Goal: Information Seeking & Learning: Learn about a topic

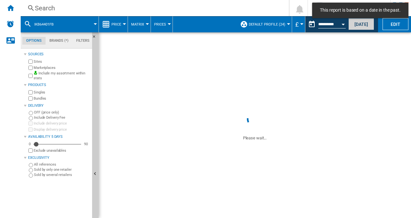
click at [364, 25] on button "[DATE]" at bounding box center [362, 24] width 26 height 12
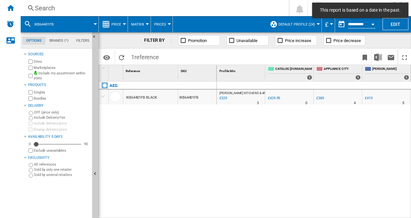
click at [48, 11] on div "Search" at bounding box center [153, 8] width 237 height 9
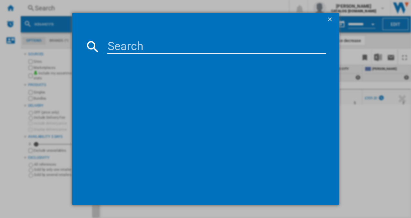
click at [114, 45] on input at bounding box center [217, 47] width 220 height 16
paste input "LFR61144B"
type input "LFR61144B"
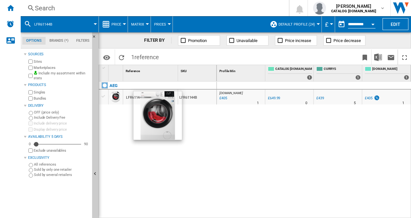
click at [210, 150] on div "AEG LFR61144B WHITE LFR61144B" at bounding box center [158, 148] width 118 height 134
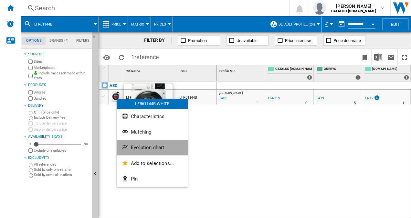
click at [140, 143] on button "Evolution chart" at bounding box center [152, 148] width 71 height 16
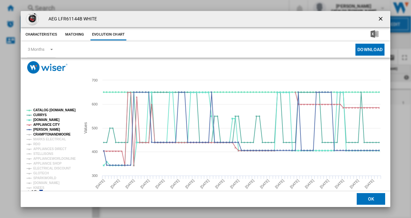
click at [54, 133] on tspan "CRAMPTONANDMOORE" at bounding box center [52, 135] width 38 height 4
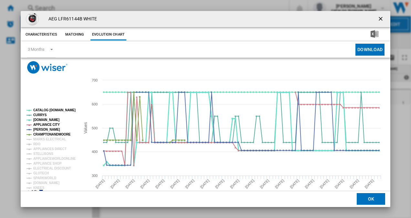
click at [39, 120] on tspan "[DOMAIN_NAME]" at bounding box center [46, 120] width 26 height 4
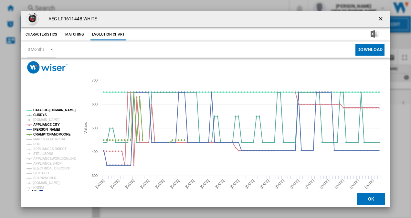
click at [39, 120] on tspan "[DOMAIN_NAME]" at bounding box center [46, 120] width 26 height 4
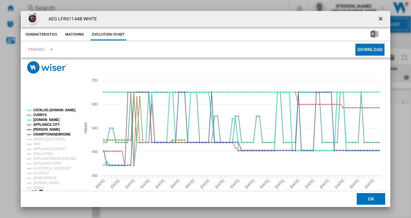
click at [39, 120] on tspan "[DOMAIN_NAME]" at bounding box center [46, 120] width 26 height 4
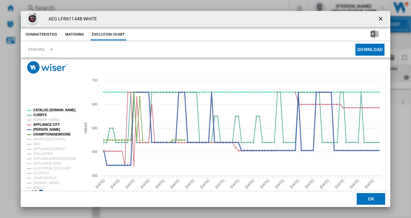
click at [38, 128] on tspan "[PERSON_NAME]" at bounding box center [46, 130] width 27 height 4
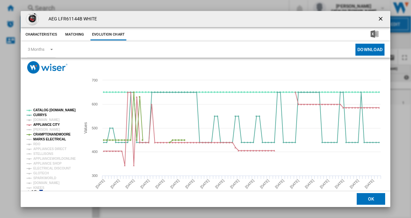
click at [38, 140] on tspan "MARKS ELECTRICAL" at bounding box center [49, 139] width 33 height 4
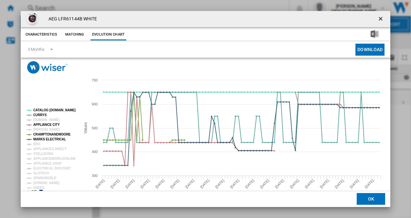
click at [38, 140] on tspan "MARKS ELECTRICAL" at bounding box center [49, 139] width 33 height 4
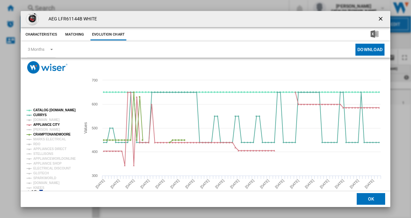
click at [38, 140] on tspan "MARKS ELECTRICAL" at bounding box center [49, 139] width 33 height 4
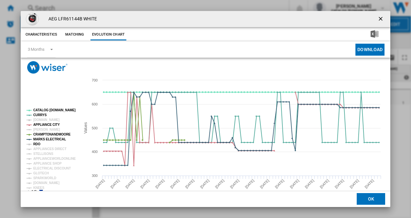
click at [40, 145] on tspan "RDO" at bounding box center [36, 144] width 7 height 4
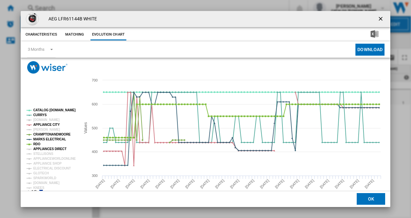
click at [40, 151] on tspan "APPLIANCES DIRECT" at bounding box center [49, 149] width 33 height 4
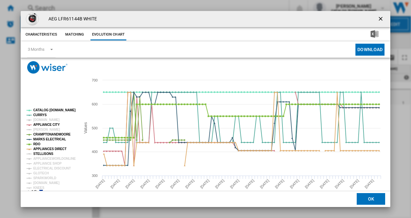
click at [39, 156] on tspan "STELLISONS" at bounding box center [43, 154] width 20 height 4
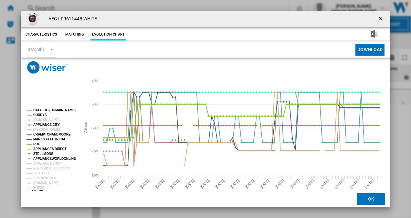
click at [39, 160] on tspan "APPLIANCEWORLDONLINE" at bounding box center [54, 159] width 43 height 4
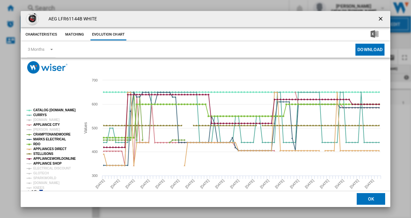
click at [39, 163] on tspan "APPLIANCE SHOP" at bounding box center [47, 164] width 28 height 4
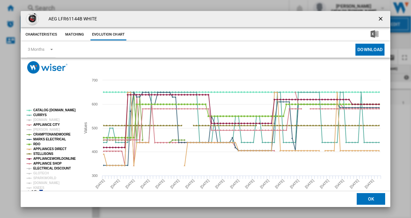
click at [39, 167] on tspan "ELECTRICAL DISCOUNT" at bounding box center [52, 169] width 38 height 4
click at [39, 173] on tspan "GLOTECH" at bounding box center [41, 173] width 16 height 4
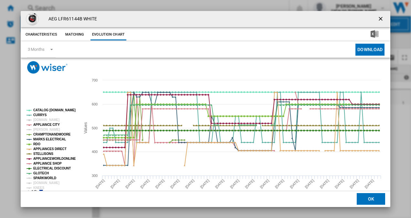
click at [38, 178] on tspan "SPARKWORLD" at bounding box center [44, 178] width 23 height 4
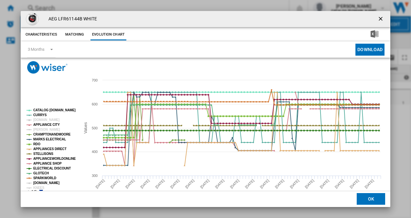
click at [39, 183] on tspan "[DOMAIN_NAME]" at bounding box center [46, 183] width 26 height 4
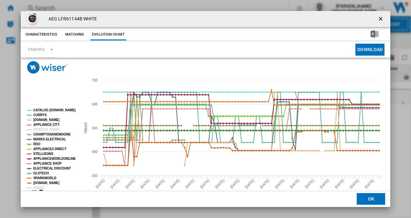
click at [43, 122] on tspan "[DOMAIN_NAME]" at bounding box center [46, 120] width 26 height 4
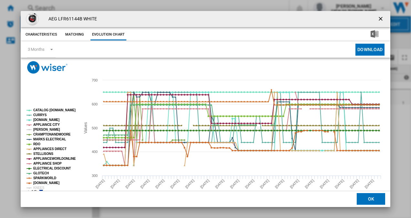
click at [39, 128] on tspan "[PERSON_NAME]" at bounding box center [46, 130] width 27 height 4
